Goal: Information Seeking & Learning: Learn about a topic

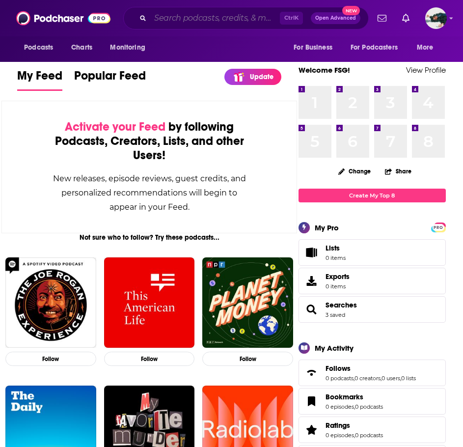
click at [213, 19] on input "Search podcasts, credits, & more..." at bounding box center [215, 18] width 130 height 16
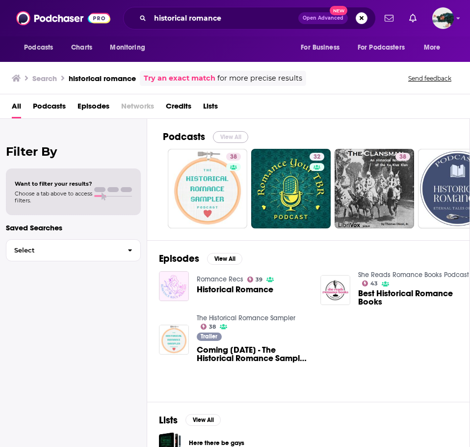
click at [226, 136] on button "View All" at bounding box center [230, 137] width 35 height 12
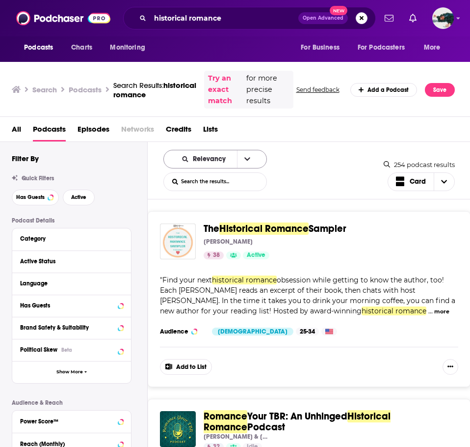
click at [254, 159] on div "Relevancy" at bounding box center [215, 159] width 104 height 19
click at [246, 159] on icon "open menu" at bounding box center [247, 159] width 6 height 7
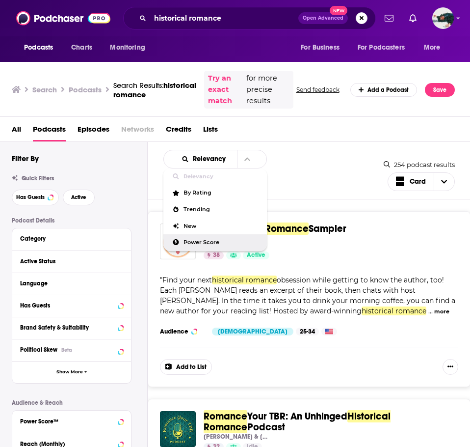
click at [207, 240] on span "Power Score" at bounding box center [222, 242] width 76 height 5
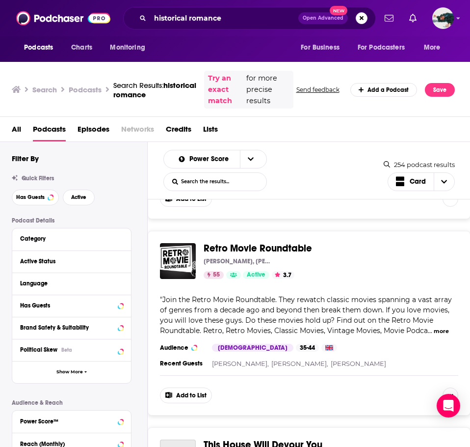
scroll to position [196, 0]
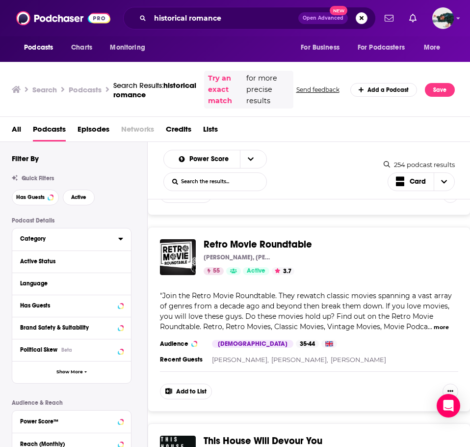
click at [73, 237] on div "Category" at bounding box center [66, 238] width 92 height 7
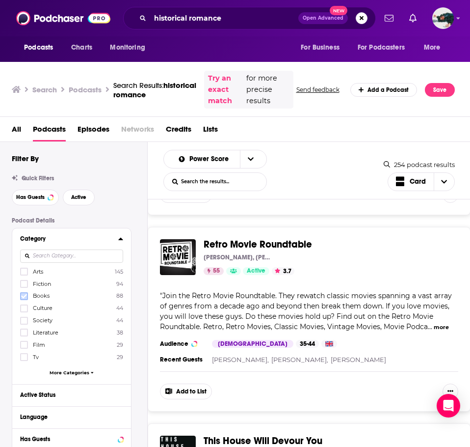
click at [24, 297] on icon at bounding box center [24, 296] width 6 height 6
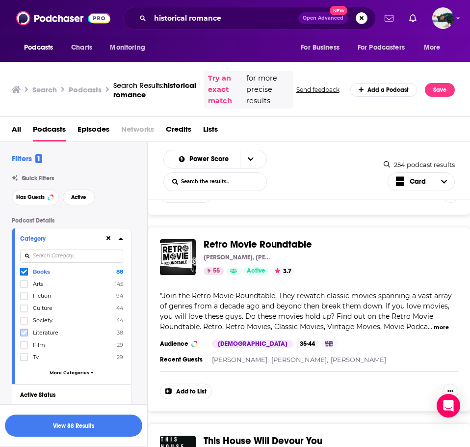
click at [24, 334] on icon at bounding box center [24, 332] width 6 height 4
click at [82, 375] on span "More Categories" at bounding box center [70, 372] width 40 height 5
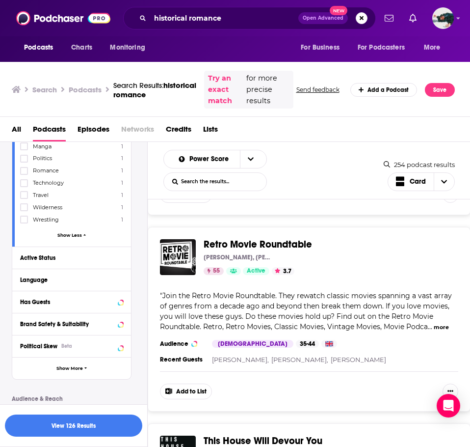
scroll to position [589, 0]
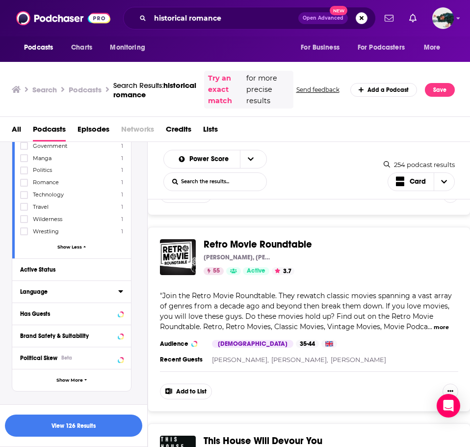
click at [39, 290] on div "Language" at bounding box center [66, 291] width 92 height 7
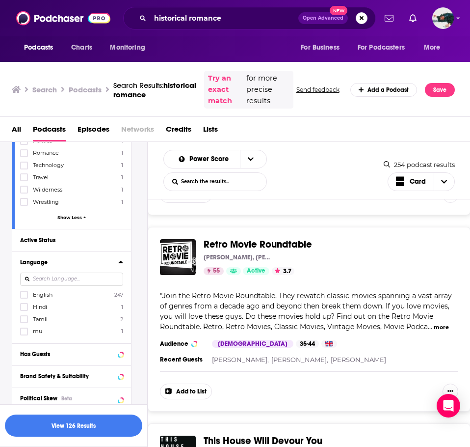
scroll to position [638, 0]
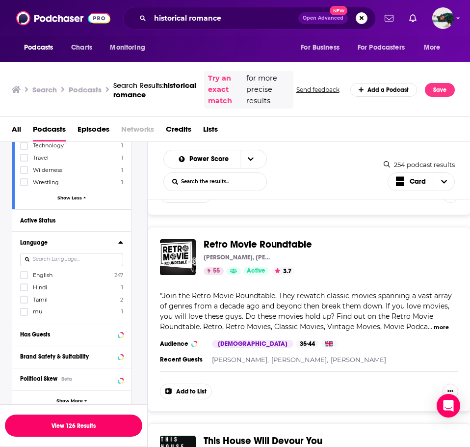
drag, startPoint x: 48, startPoint y: 426, endPoint x: 61, endPoint y: 413, distance: 18.4
click at [48, 426] on button "View 126 Results" at bounding box center [73, 425] width 137 height 22
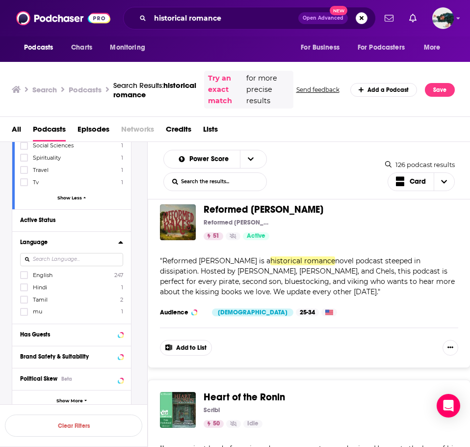
scroll to position [344, 0]
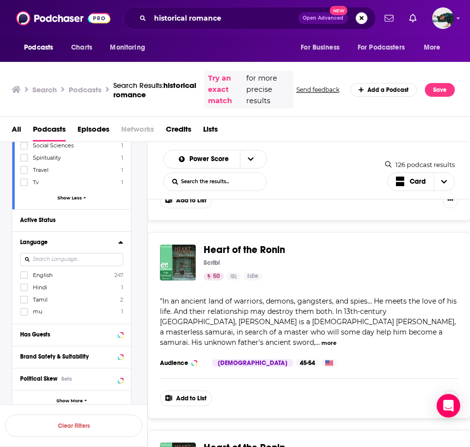
click at [337, 339] on button "more" at bounding box center [329, 343] width 15 height 8
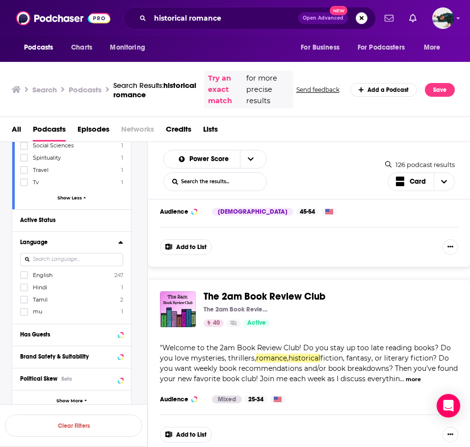
scroll to position [884, 0]
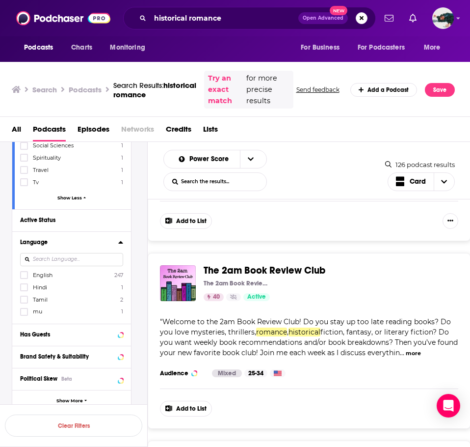
click at [421, 349] on button "more" at bounding box center [413, 353] width 15 height 8
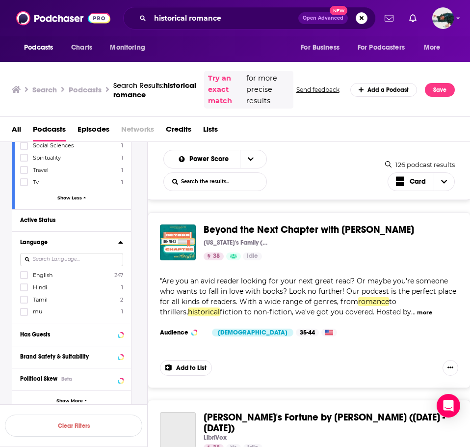
scroll to position [1325, 0]
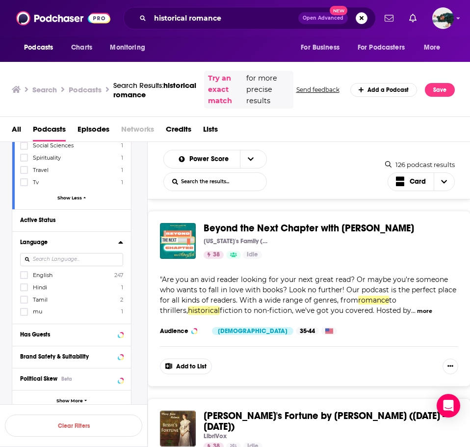
click at [417, 307] on button "more" at bounding box center [424, 311] width 15 height 8
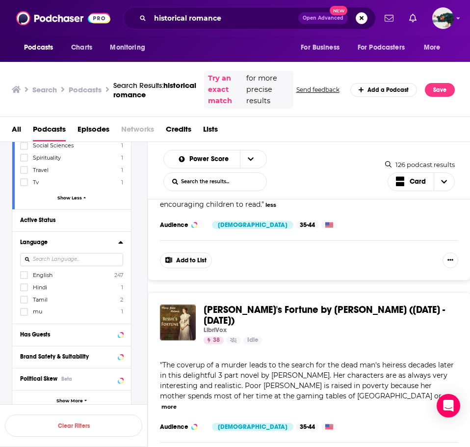
scroll to position [1522, 0]
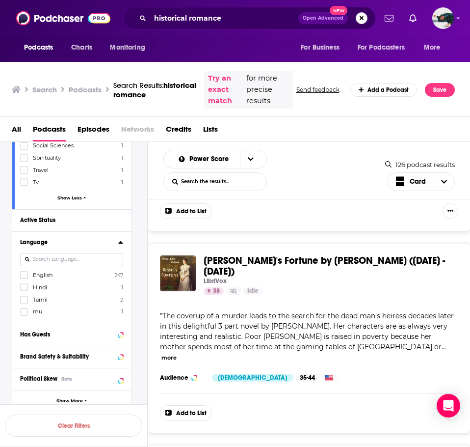
click at [405, 318] on div "" The coverup of a murder leads to the search for the dead man's heiress decade…" at bounding box center [309, 337] width 298 height 52
click at [177, 353] on button "more" at bounding box center [169, 357] width 15 height 8
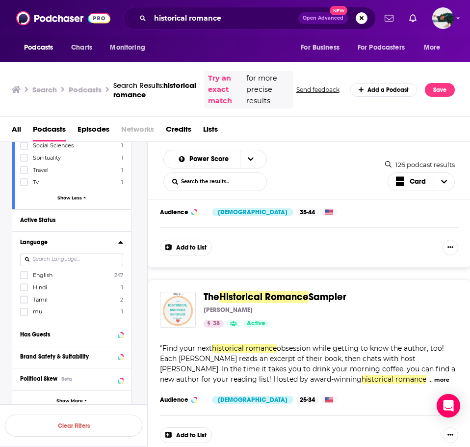
scroll to position [1767, 0]
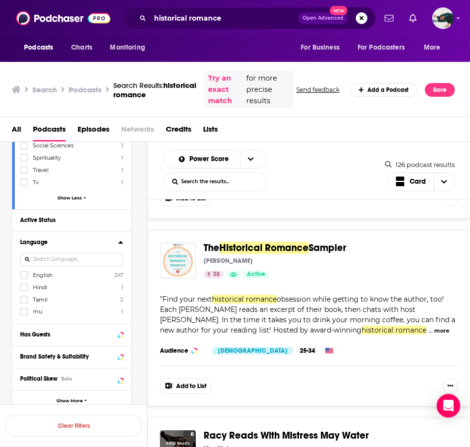
click at [434, 326] on button "more" at bounding box center [441, 330] width 15 height 8
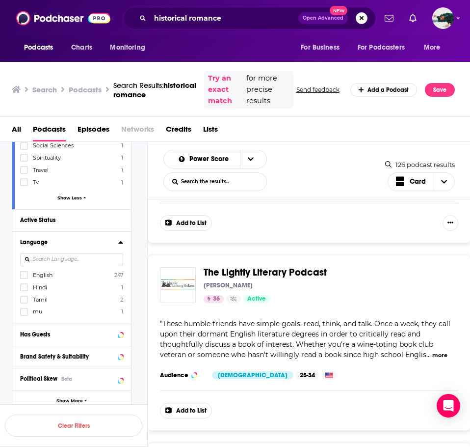
scroll to position [2356, 0]
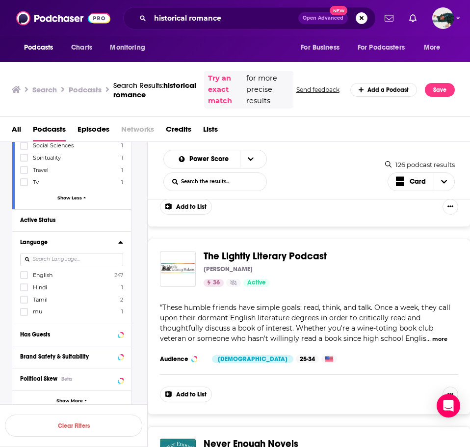
click at [441, 335] on button "more" at bounding box center [439, 339] width 15 height 8
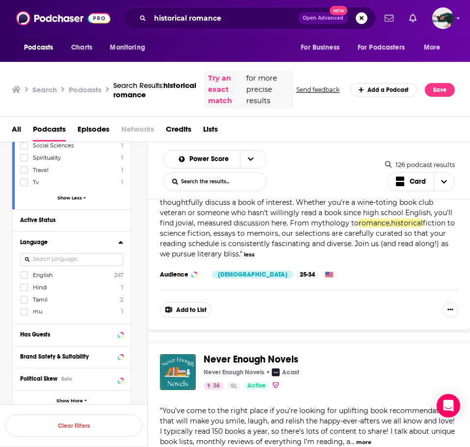
scroll to position [2553, 0]
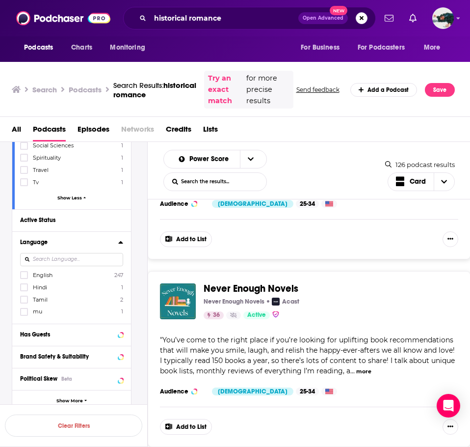
click at [360, 367] on button "more" at bounding box center [363, 371] width 15 height 8
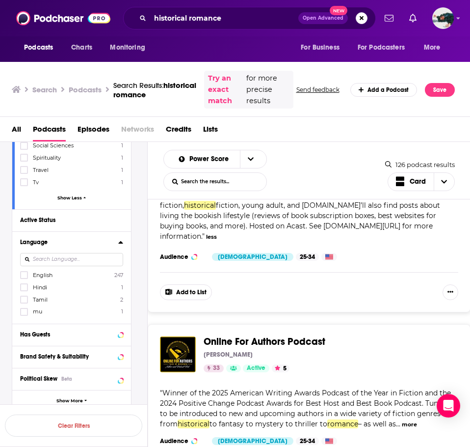
scroll to position [2798, 0]
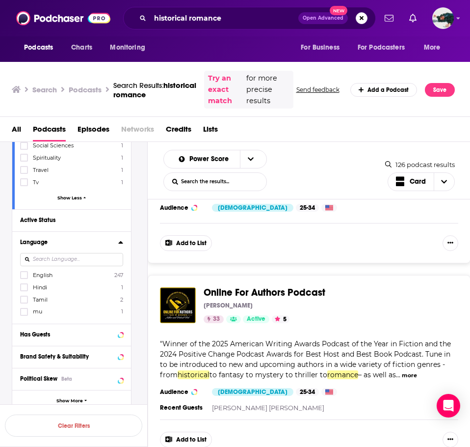
click at [402, 371] on button "more" at bounding box center [409, 375] width 15 height 8
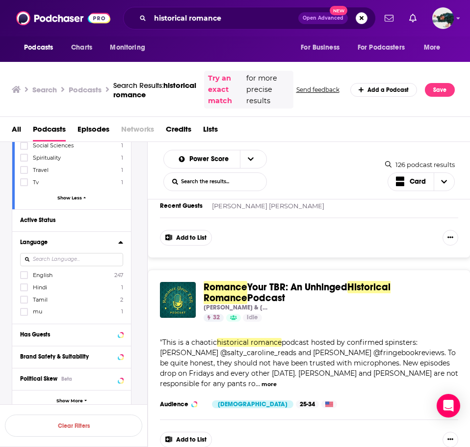
scroll to position [3240, 0]
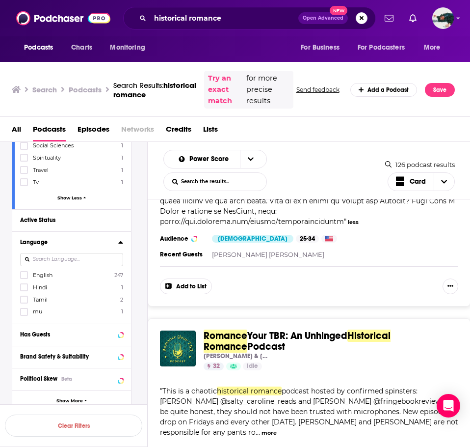
click at [277, 429] on button "more" at bounding box center [269, 433] width 15 height 8
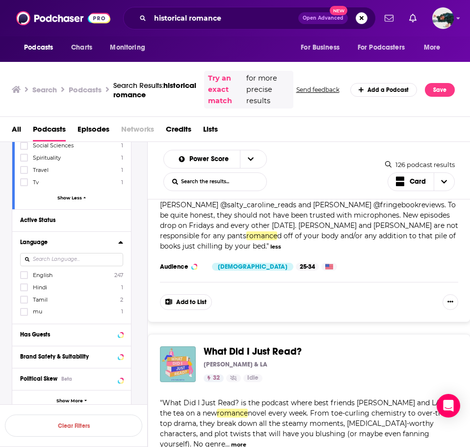
scroll to position [3485, 0]
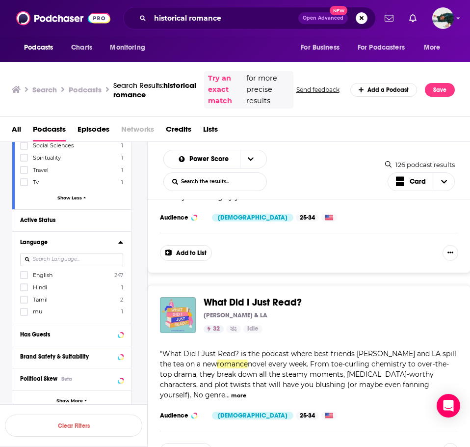
click at [246, 391] on button "more" at bounding box center [238, 395] width 15 height 8
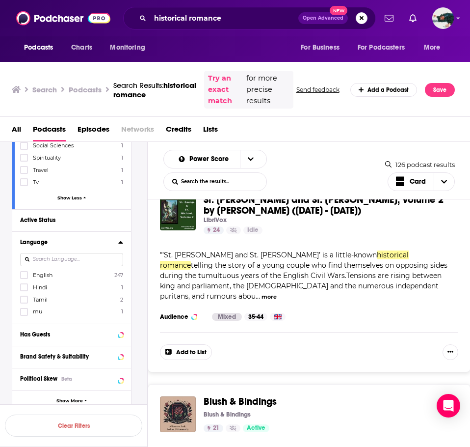
scroll to position [4467, 0]
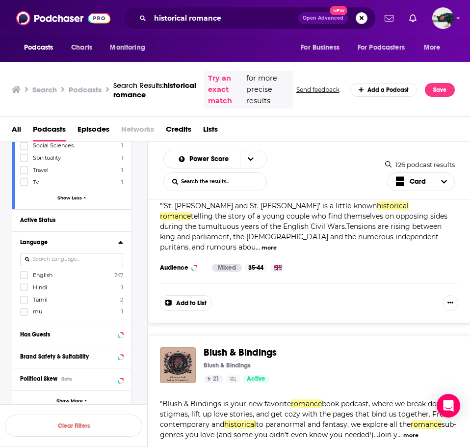
click at [419, 431] on button "more" at bounding box center [411, 435] width 15 height 8
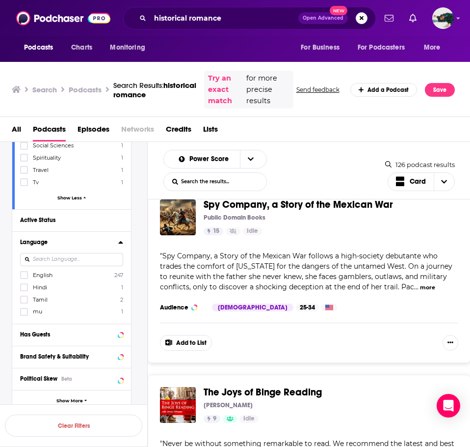
scroll to position [4860, 0]
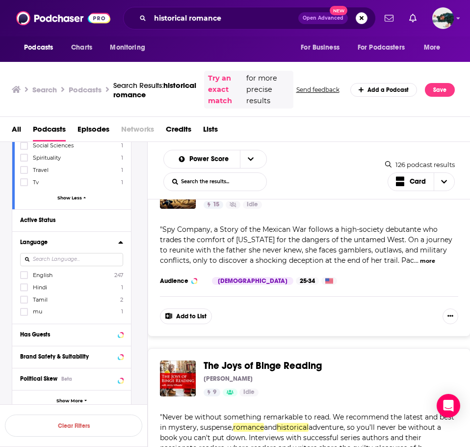
click at [439, 444] on button "more" at bounding box center [436, 448] width 15 height 8
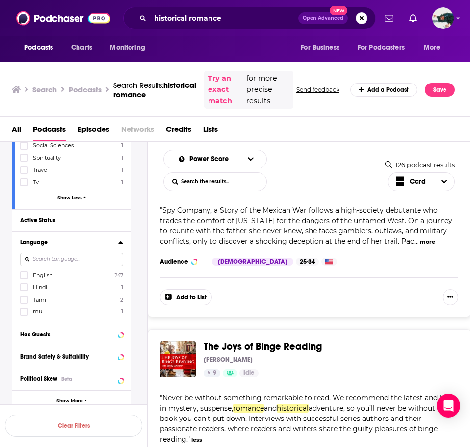
scroll to position [4773, 0]
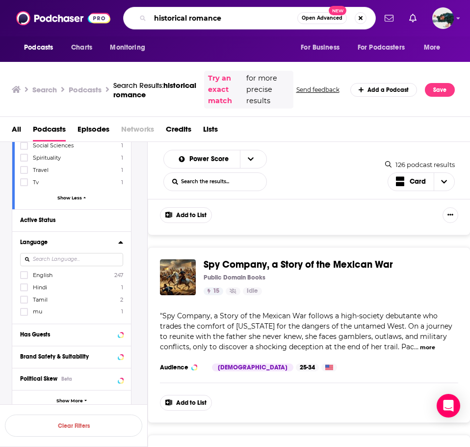
drag, startPoint x: 252, startPoint y: 19, endPoint x: 24, endPoint y: 23, distance: 228.3
click at [25, 20] on div "Podcasts Charts Monitoring historical romance Open Advanced New For Business Fo…" at bounding box center [235, 18] width 470 height 36
type input "women's history"
